Goal: Task Accomplishment & Management: Complete application form

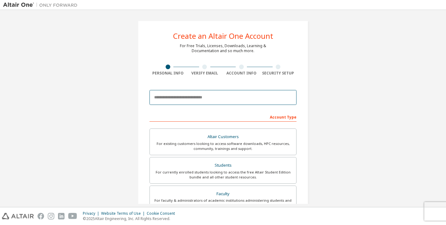
click at [196, 101] on input "email" at bounding box center [223, 97] width 147 height 15
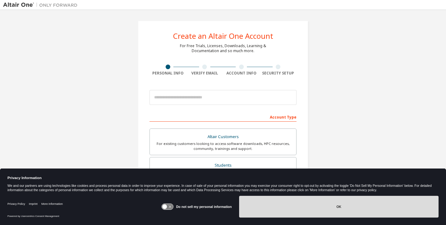
click at [303, 204] on button "OK" at bounding box center [338, 207] width 199 height 22
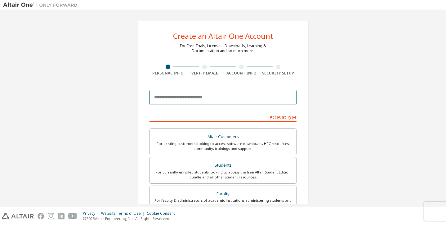
click at [216, 99] on input "email" at bounding box center [223, 97] width 147 height 15
type input "**********"
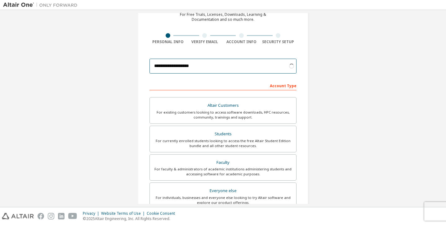
scroll to position [43, 0]
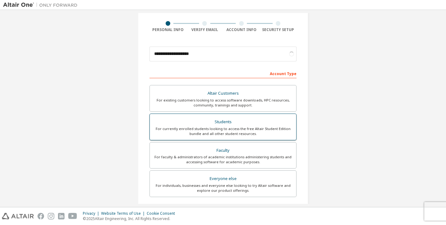
click at [214, 126] on div "Students" at bounding box center [223, 122] width 139 height 9
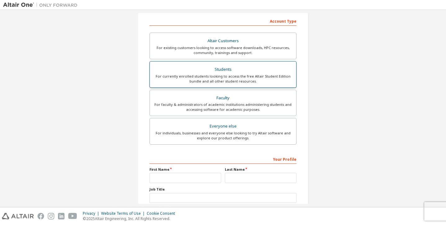
scroll to position [138, 0]
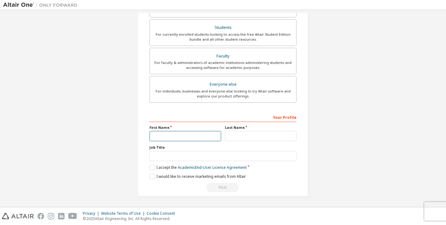
click at [195, 135] on input "text" at bounding box center [186, 136] width 72 height 10
type input "******"
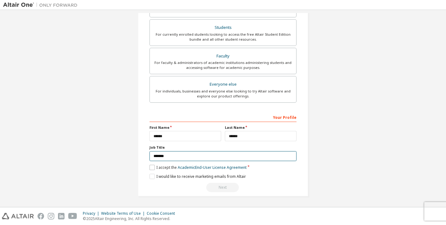
type input "*******"
click at [154, 168] on label "I accept the Academic End-User License Agreement" at bounding box center [198, 167] width 97 height 5
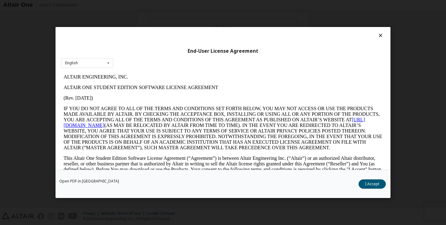
scroll to position [0, 0]
click at [369, 181] on button "I Accept" at bounding box center [372, 183] width 27 height 9
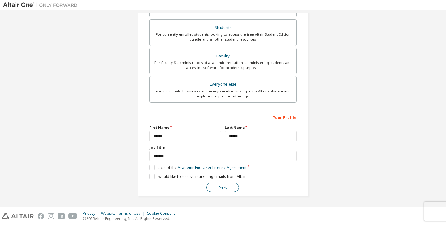
click at [233, 189] on button "Next" at bounding box center [222, 187] width 33 height 9
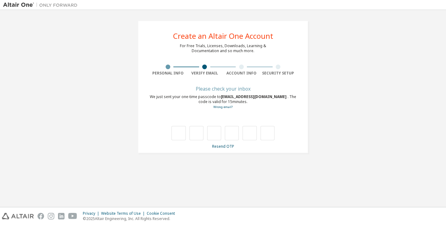
type input "*"
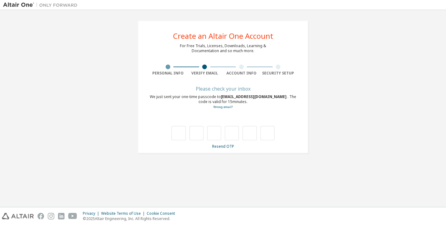
type input "*"
